Goal: Browse casually

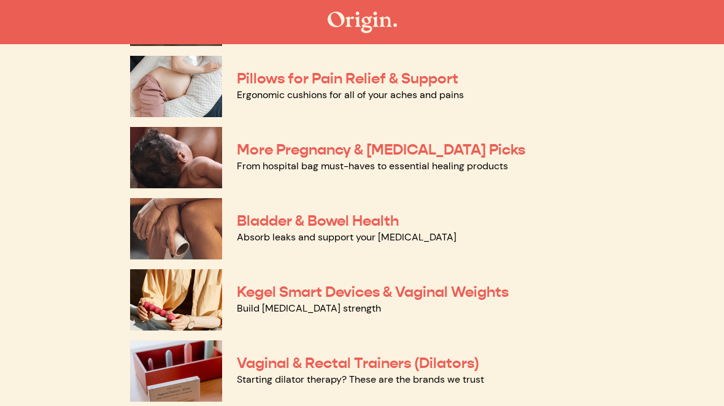
scroll to position [279, 0]
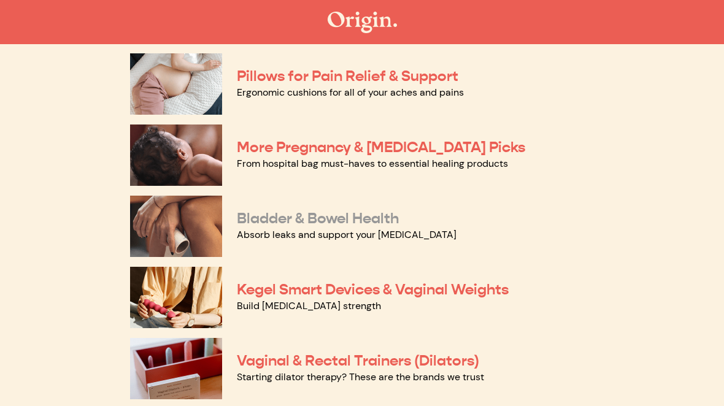
click at [355, 220] on link "Bladder & Bowel Health" at bounding box center [318, 218] width 162 height 18
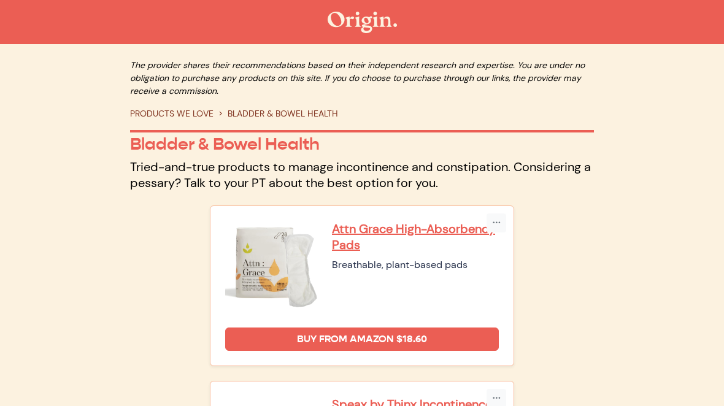
click at [193, 114] on link "PRODUCTS WE LOVE" at bounding box center [171, 113] width 83 height 11
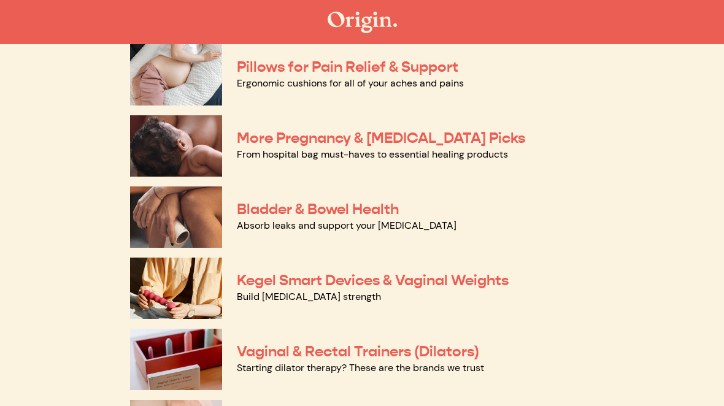
scroll to position [299, 0]
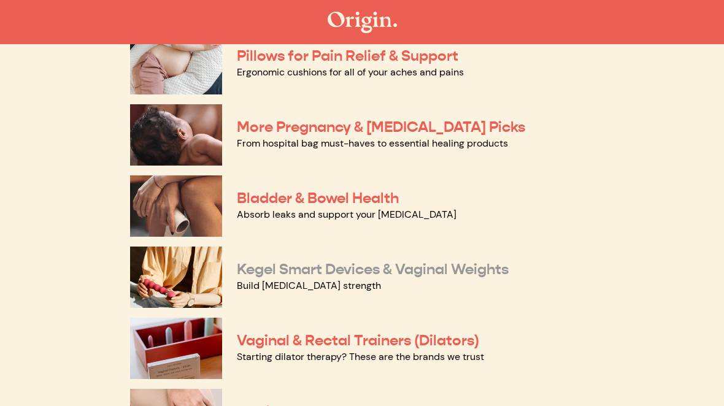
click at [281, 275] on link "Kegel Smart Devices & Vaginal Weights" at bounding box center [373, 269] width 272 height 18
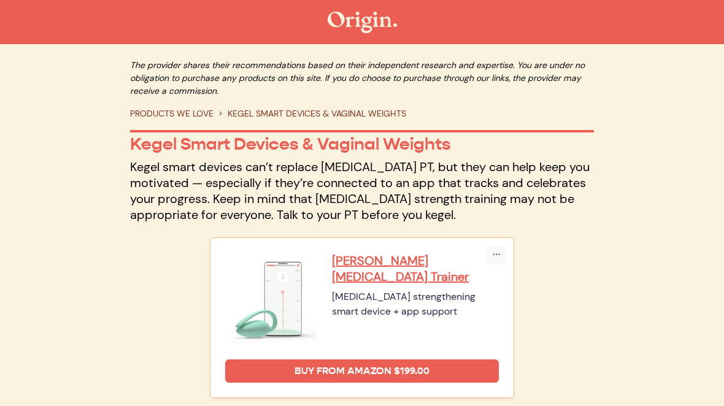
click at [196, 110] on link "PRODUCTS WE LOVE" at bounding box center [171, 113] width 83 height 11
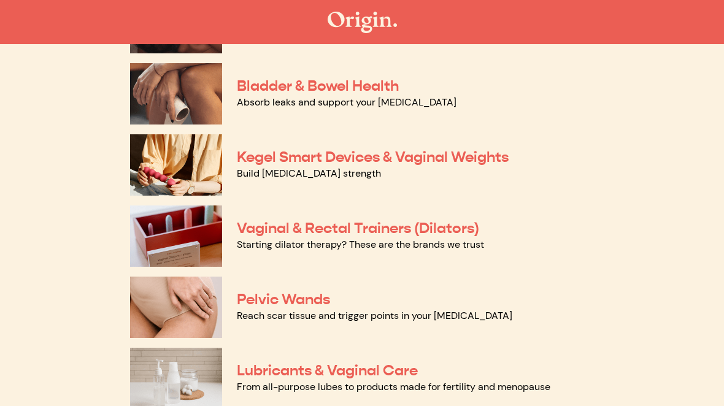
scroll to position [412, 0]
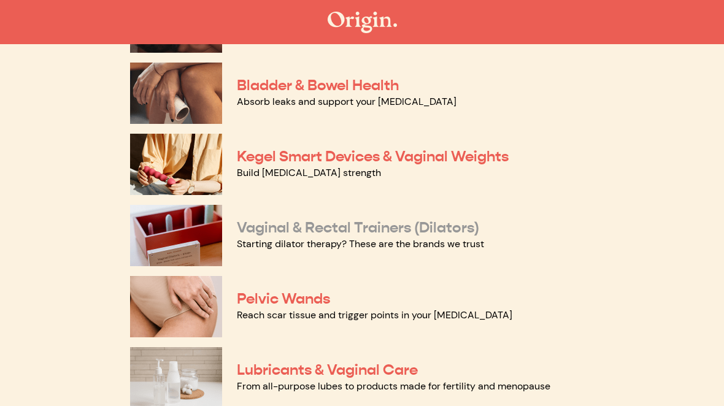
click at [348, 226] on link "Vaginal & Rectal Trainers (Dilators)" at bounding box center [358, 227] width 242 height 18
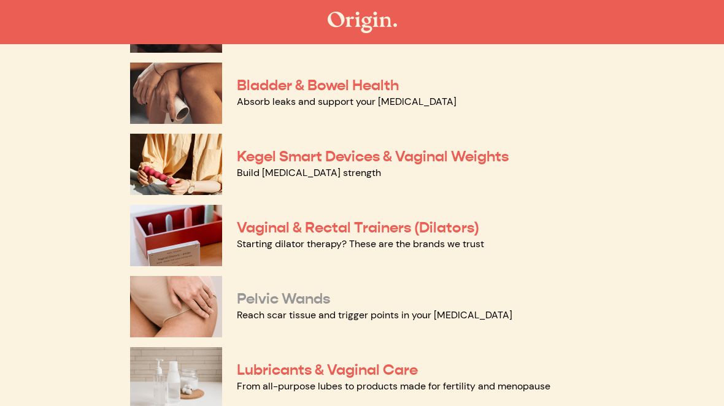
click at [311, 300] on link "Pelvic Wands" at bounding box center [283, 298] width 93 height 18
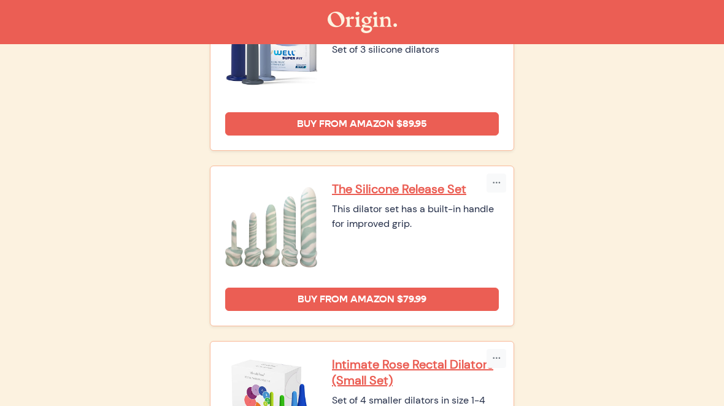
scroll to position [1261, 0]
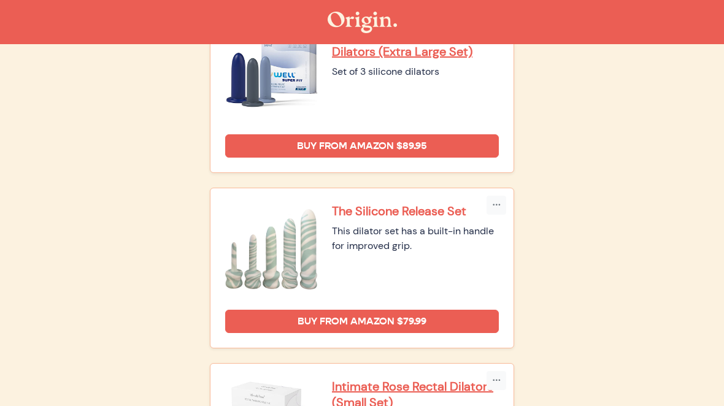
click at [377, 212] on p "The Silicone Release Set" at bounding box center [415, 211] width 167 height 16
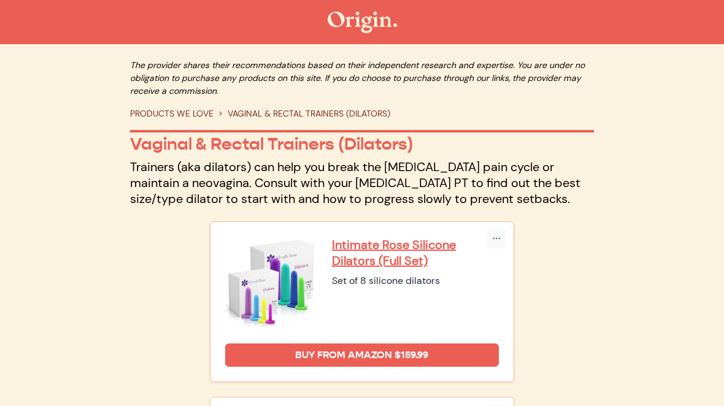
scroll to position [0, 0]
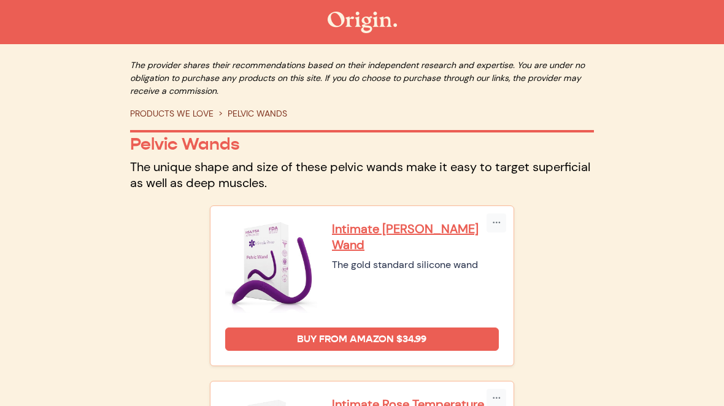
click at [189, 115] on link "PRODUCTS WE LOVE" at bounding box center [171, 113] width 83 height 11
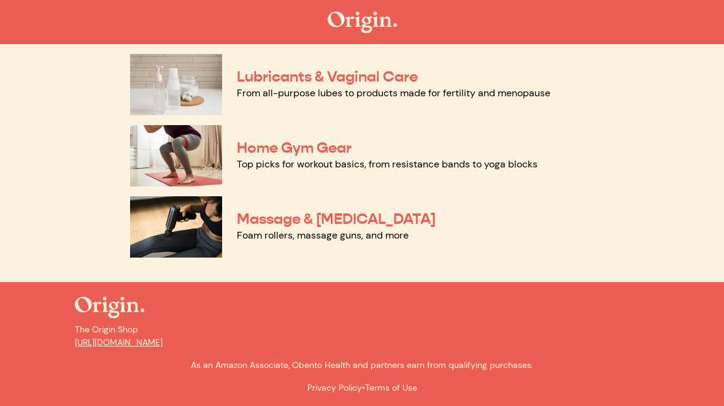
scroll to position [668, 0]
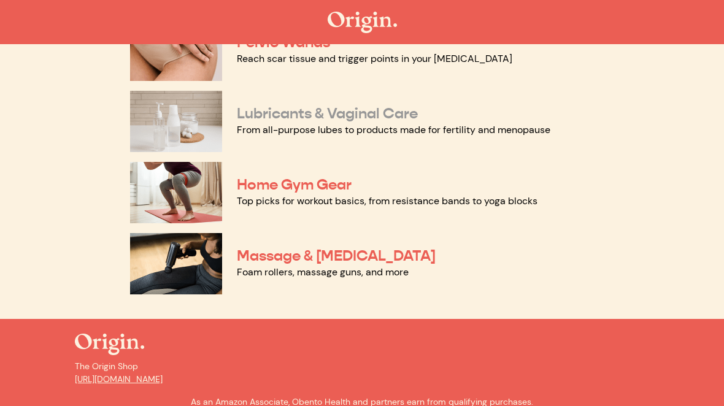
click at [293, 115] on link "Lubricants & Vaginal Care" at bounding box center [327, 113] width 181 height 18
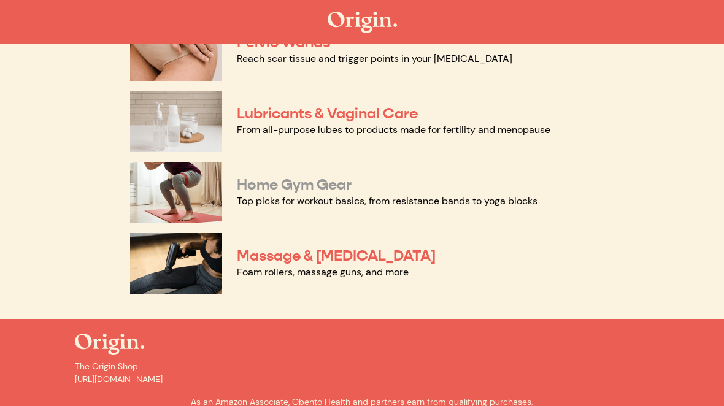
click at [305, 183] on link "Home Gym Gear" at bounding box center [294, 184] width 115 height 18
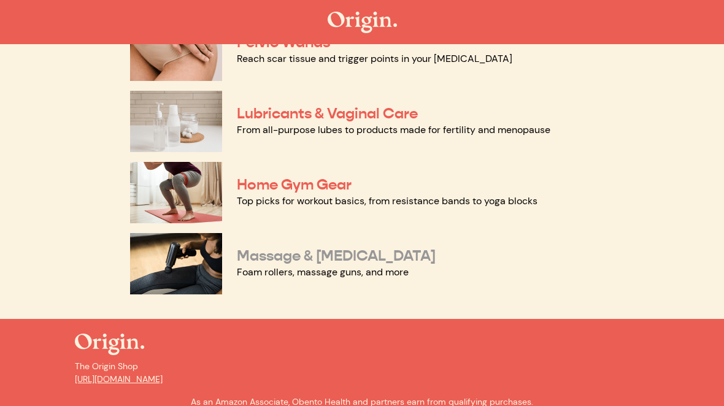
click at [299, 262] on link "Massage & [MEDICAL_DATA]" at bounding box center [336, 256] width 199 height 18
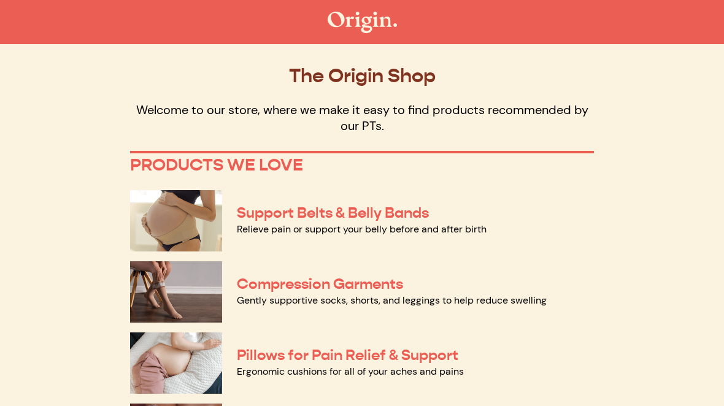
scroll to position [0, 0]
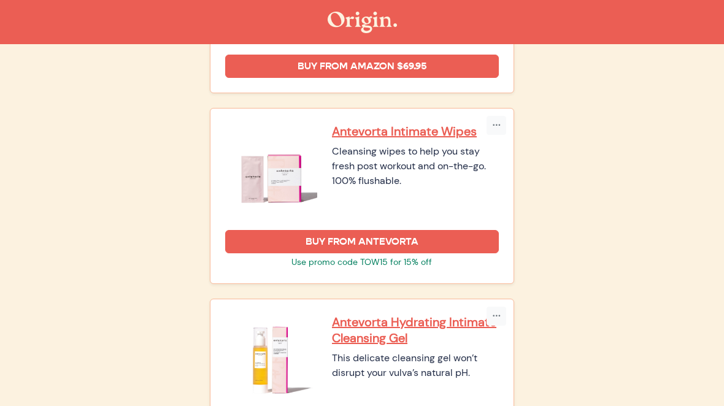
scroll to position [1150, 0]
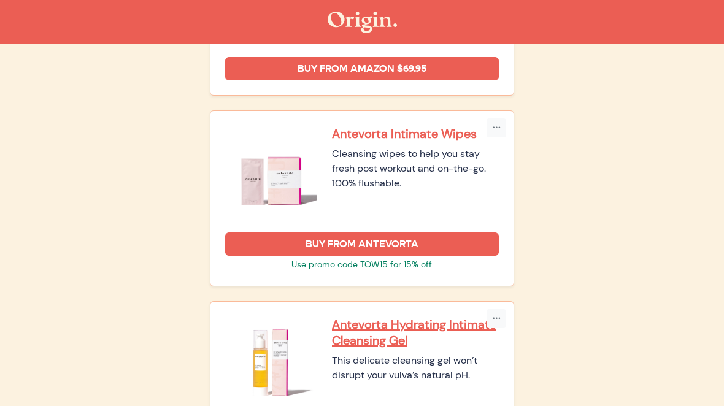
click at [404, 142] on p "Antevorta Intimate Wipes" at bounding box center [415, 134] width 167 height 16
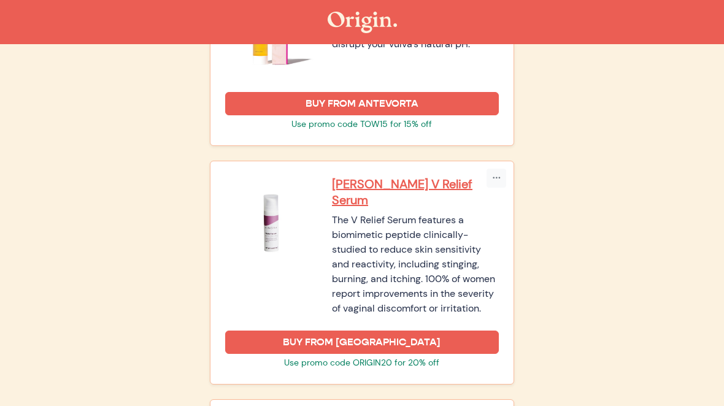
scroll to position [1482, 0]
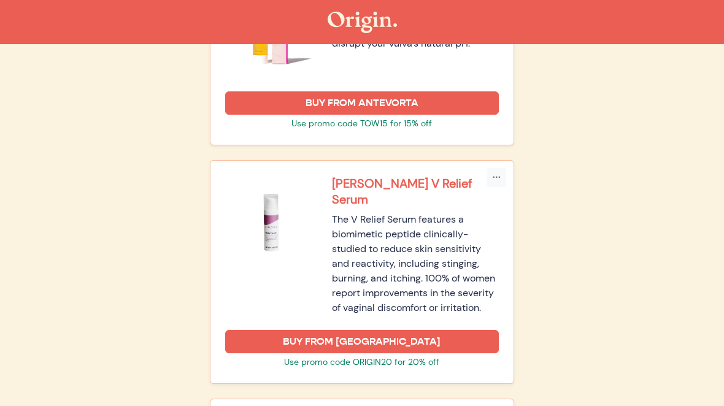
click at [411, 197] on p "[PERSON_NAME] V Relief Serum" at bounding box center [415, 191] width 167 height 32
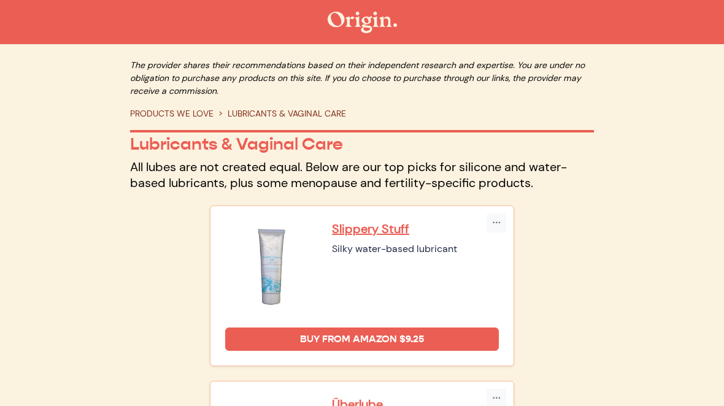
scroll to position [0, 0]
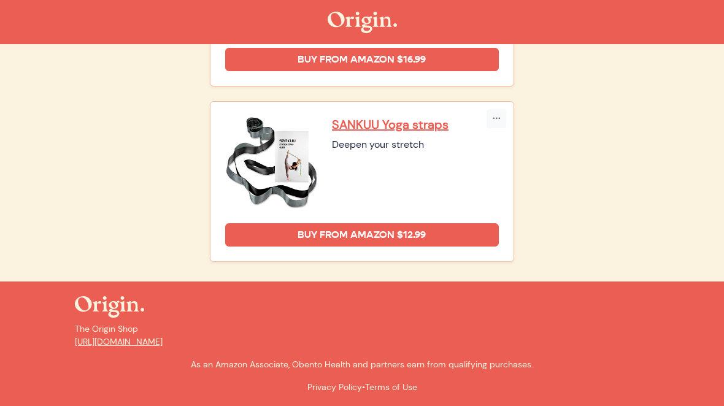
scroll to position [1157, 0]
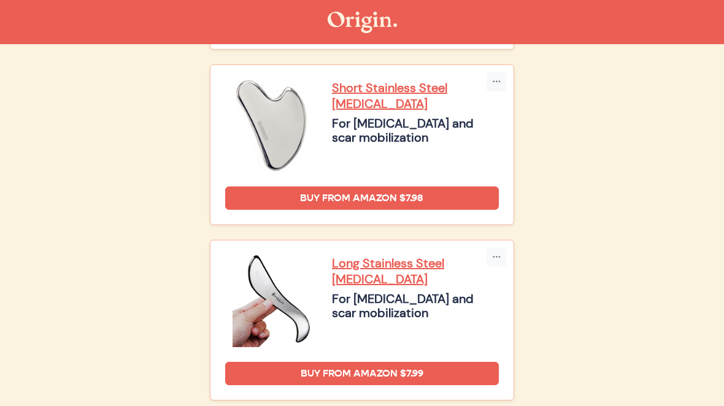
scroll to position [1895, 0]
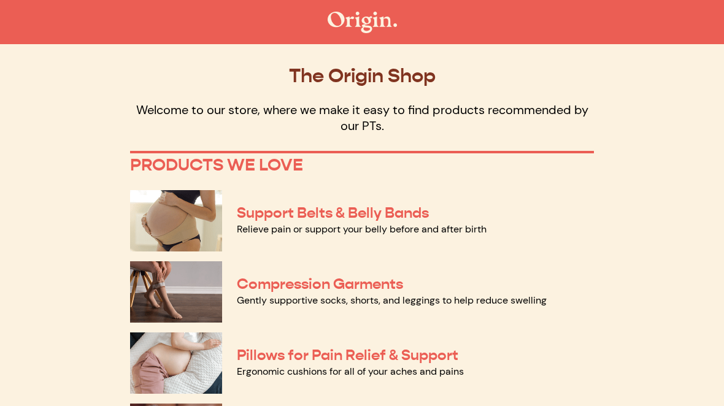
scroll to position [299, 0]
